Goal: Transaction & Acquisition: Download file/media

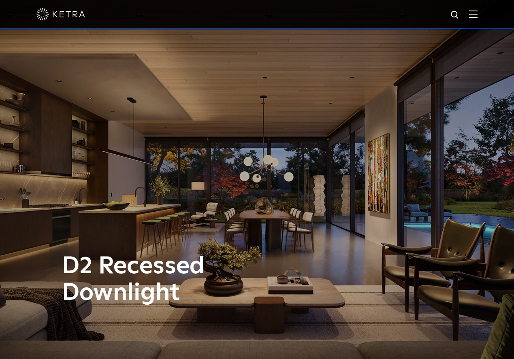
drag, startPoint x: 294, startPoint y: 351, endPoint x: 277, endPoint y: 225, distance: 126.6
click at [294, 351] on div "D2 Recessed Downlight" at bounding box center [257, 179] width 514 height 359
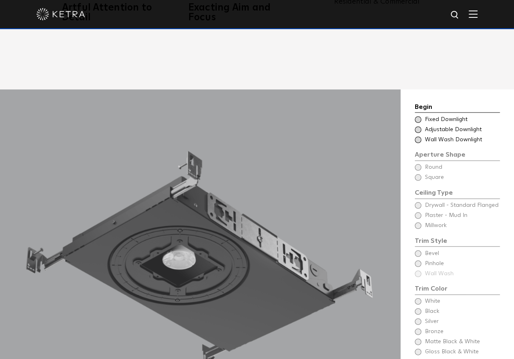
scroll to position [674, 0]
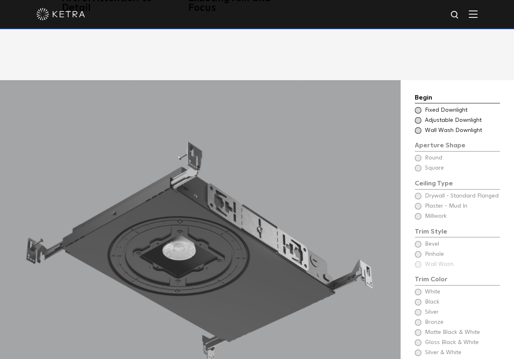
click at [439, 116] on span "Adjustable Downlight" at bounding box center [462, 120] width 74 height 8
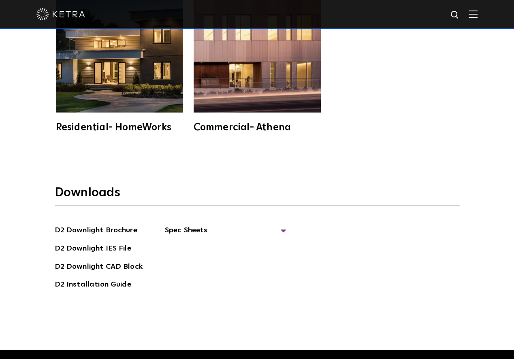
scroll to position [2226, 0]
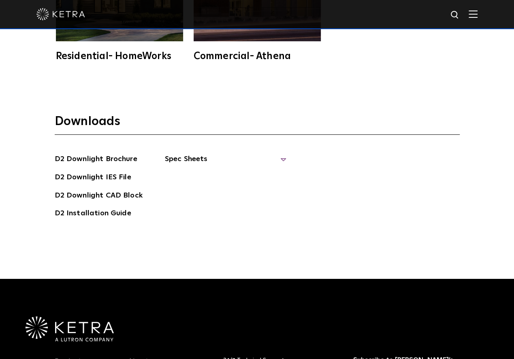
click at [185, 153] on span "Spec Sheets" at bounding box center [225, 162] width 121 height 18
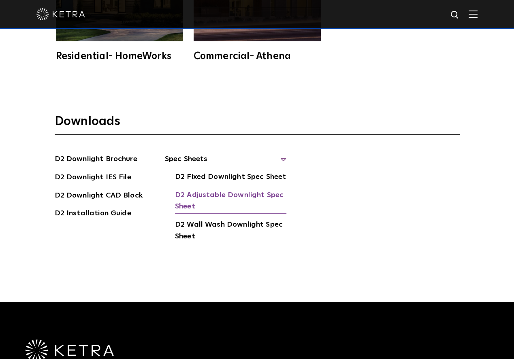
click at [214, 189] on link "D2 Adjustable Downlight Spec Sheet" at bounding box center [230, 201] width 111 height 25
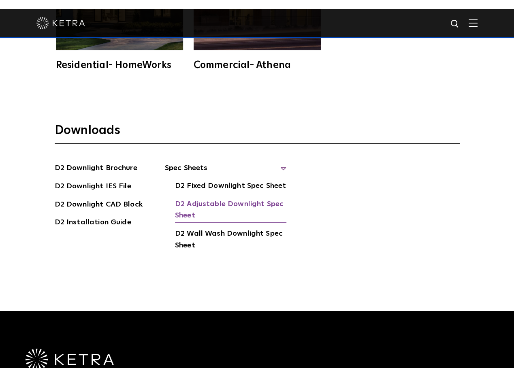
scroll to position [2276, 0]
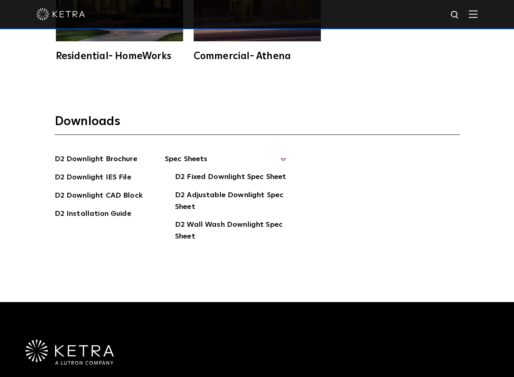
click at [375, 87] on div "Downloads D2 Downlight Brochure D2 Downlight IES File D2 Downlight CAD Block D2…" at bounding box center [257, 194] width 514 height 214
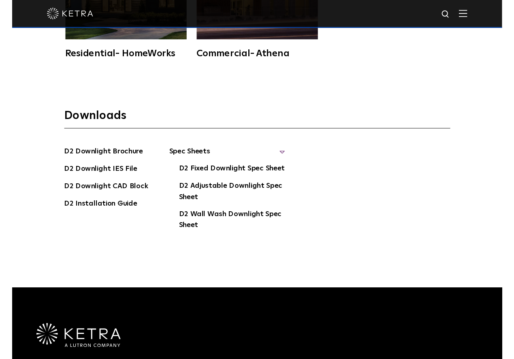
scroll to position [2226, 0]
